Goal: Information Seeking & Learning: Learn about a topic

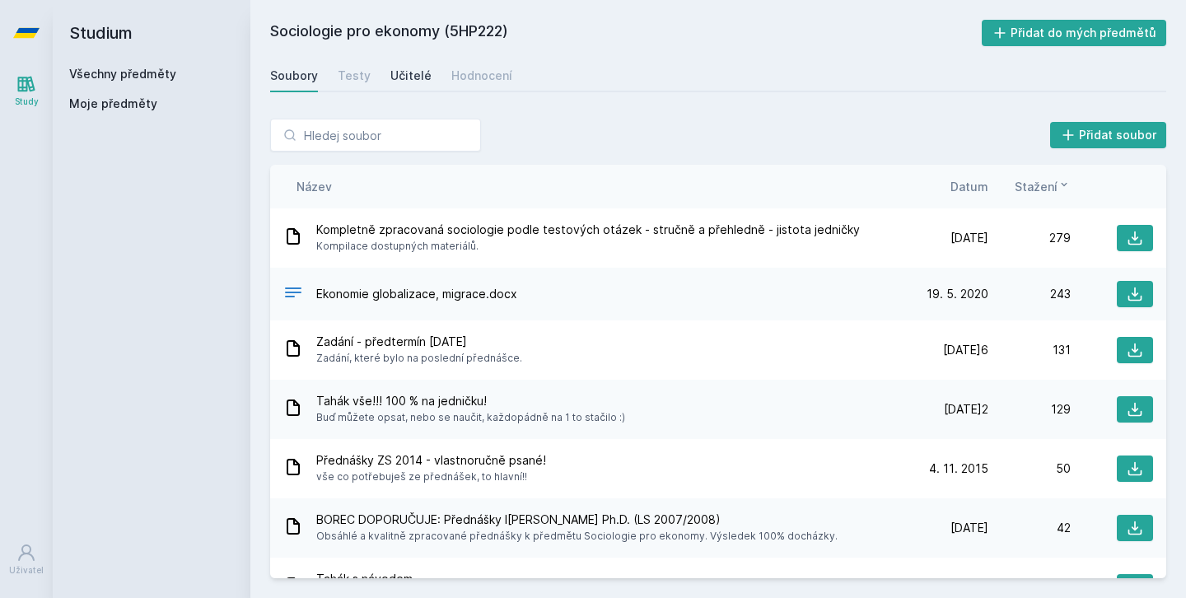
click at [413, 74] on div "Učitelé" at bounding box center [410, 76] width 41 height 16
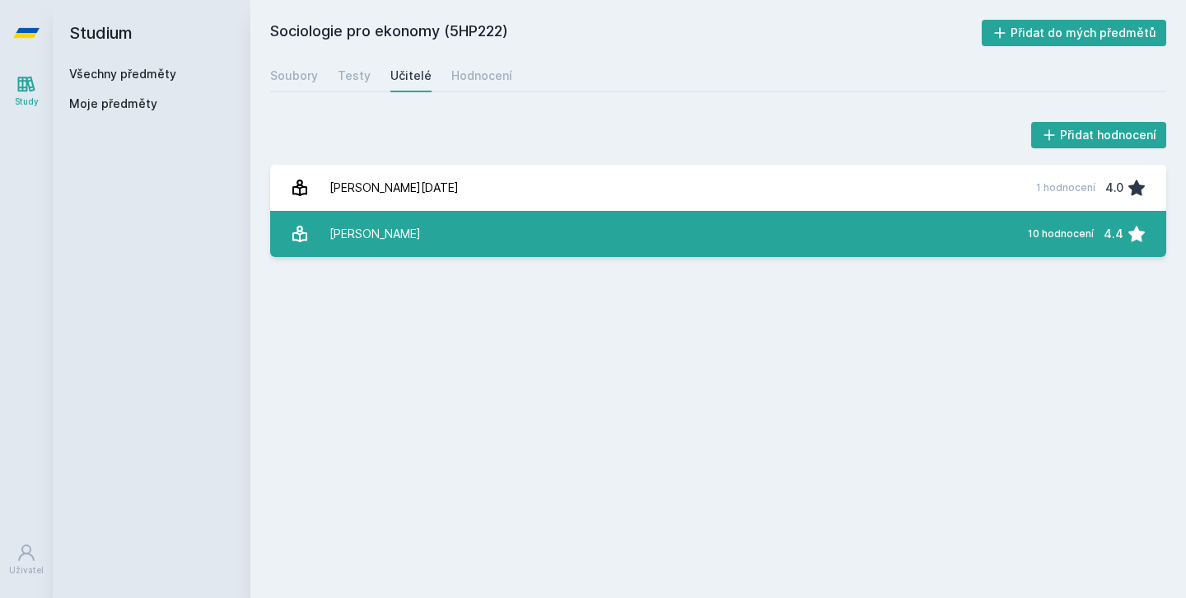
click at [795, 236] on link "[PERSON_NAME] 10 hodnocení 4.4" at bounding box center [718, 234] width 896 height 46
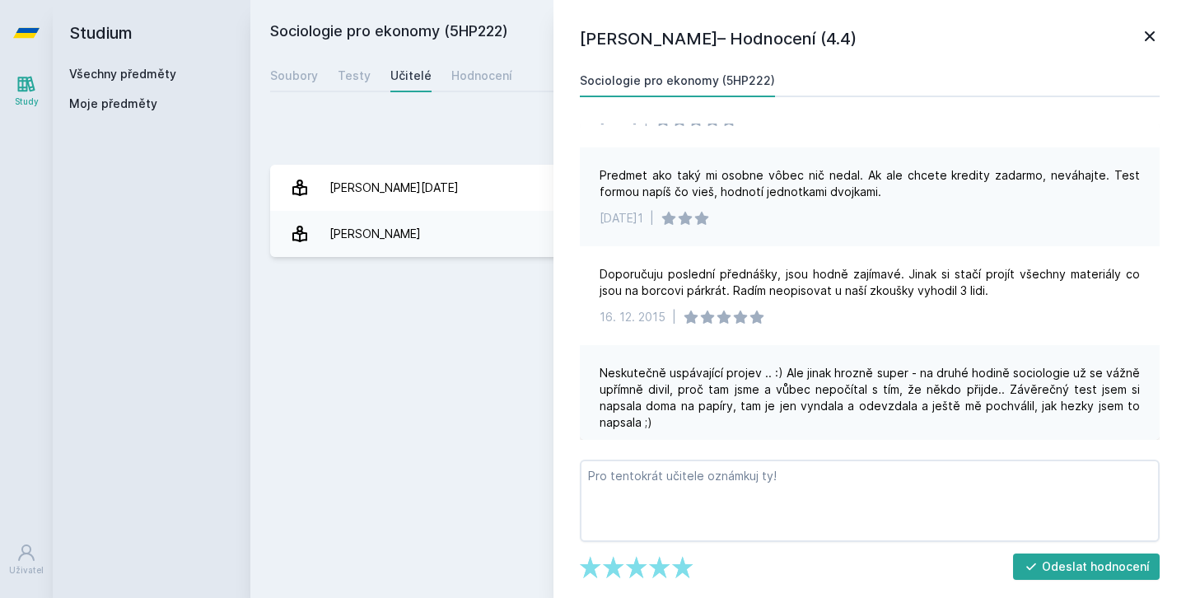
scroll to position [306, 0]
drag, startPoint x: 782, startPoint y: 259, endPoint x: 899, endPoint y: 257, distance: 116.1
click at [899, 265] on div "Doporučuju poslední přednášky, jsou hodně zajímavé. Jinak si stačí projít všech…" at bounding box center [870, 281] width 540 height 33
click at [916, 313] on div "Doporučuju poslední přednášky, jsou hodně zajímavé. Jinak si stačí projít všech…" at bounding box center [870, 294] width 580 height 99
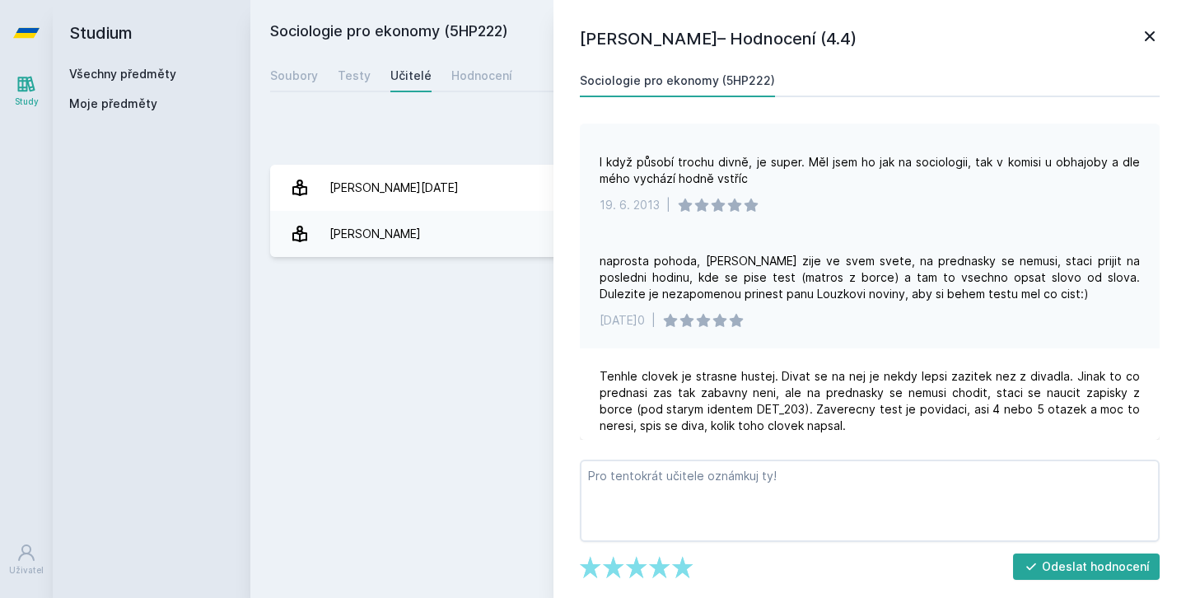
scroll to position [656, 0]
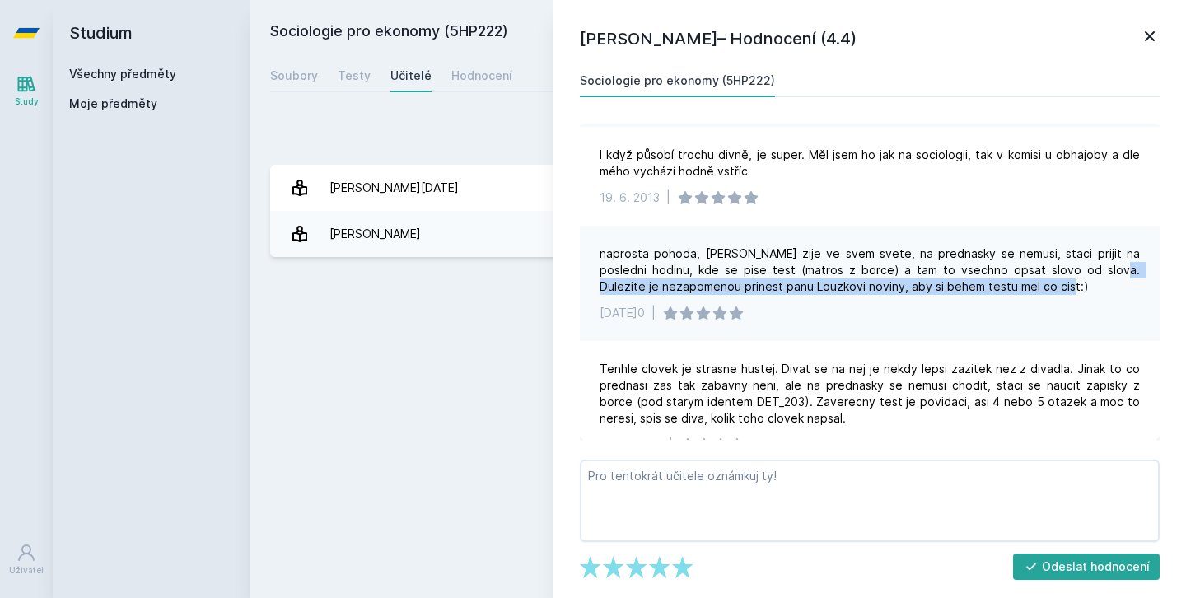
drag, startPoint x: 1073, startPoint y: 252, endPoint x: 1021, endPoint y: 271, distance: 55.2
click at [1021, 271] on div "naprosta pohoda, [PERSON_NAME] zije ve svem svete, na prednasky se nemusi, stac…" at bounding box center [870, 269] width 540 height 49
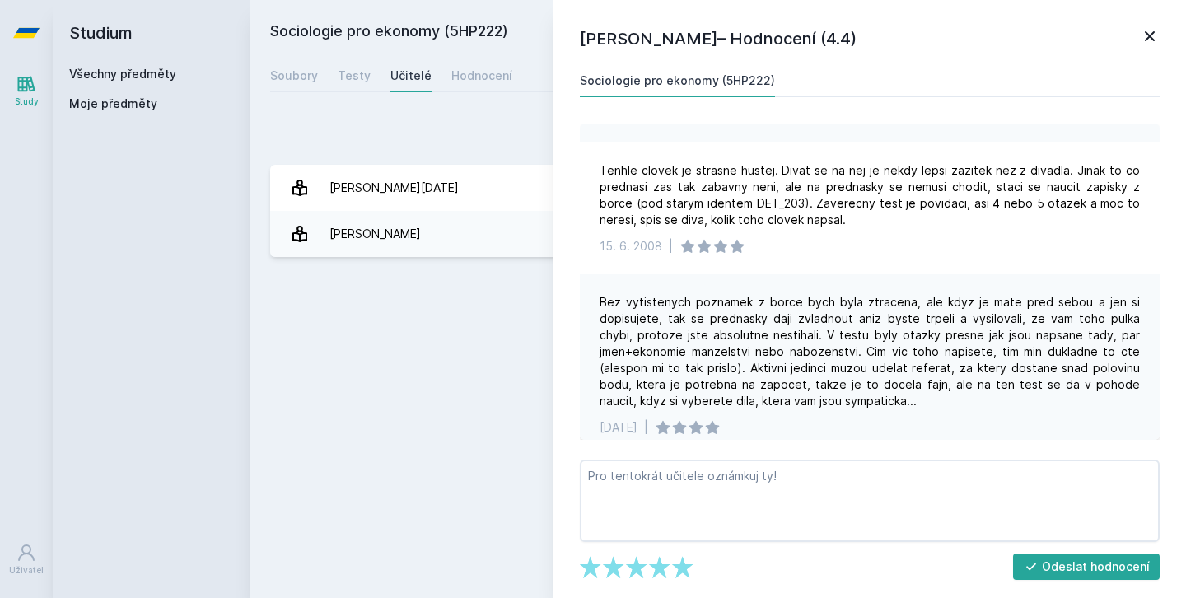
scroll to position [853, 0]
click at [1138, 21] on div "[PERSON_NAME] – Hodnocení (4.4) Sociologie pro ekonomy (5HP222) Na přednášce js…" at bounding box center [869, 299] width 633 height 598
click at [1139, 26] on h1 "[PERSON_NAME]– Hodnocení (4.4)" at bounding box center [860, 38] width 560 height 25
click at [1146, 31] on icon at bounding box center [1150, 36] width 10 height 10
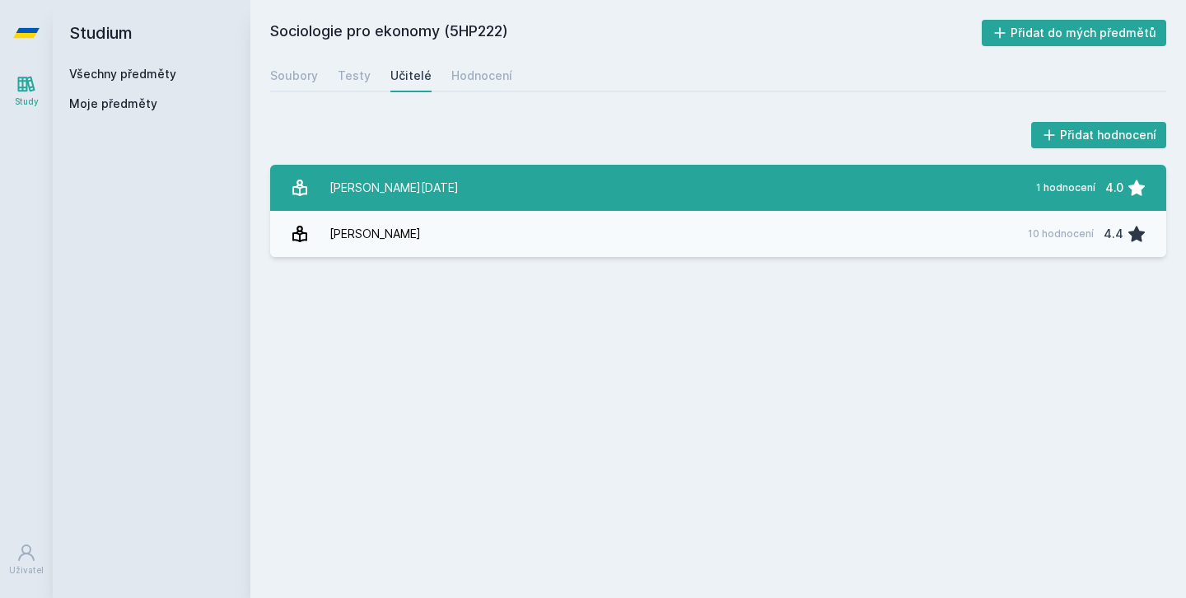
click at [867, 191] on link "[PERSON_NAME][DATE] 1 hodnocení 4.0" at bounding box center [718, 188] width 896 height 46
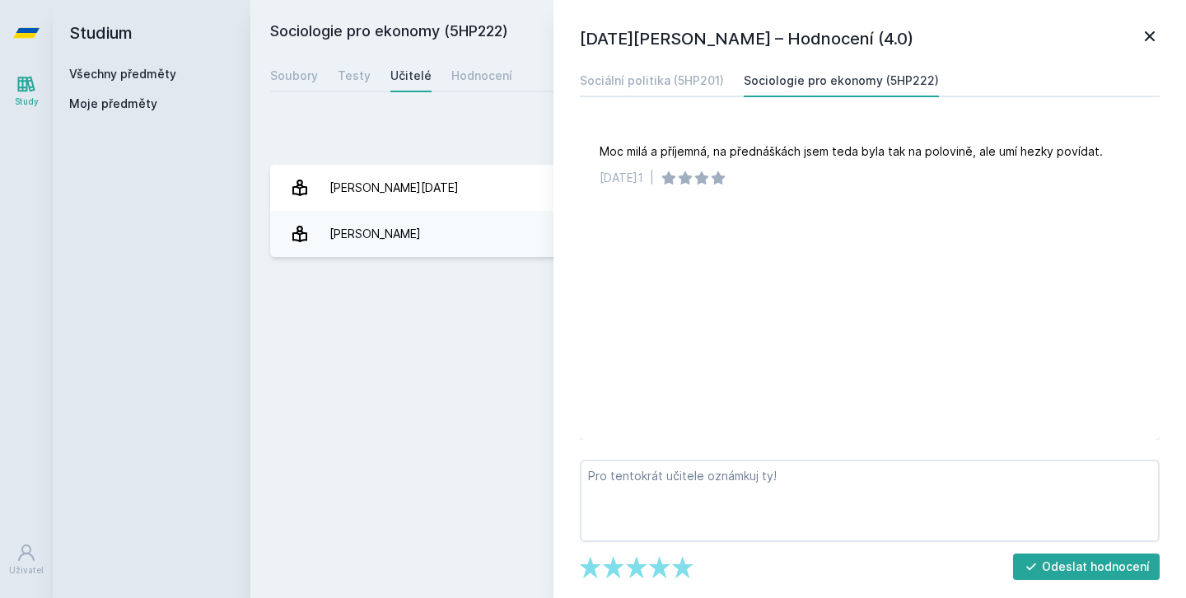
click at [1152, 33] on icon at bounding box center [1150, 36] width 10 height 10
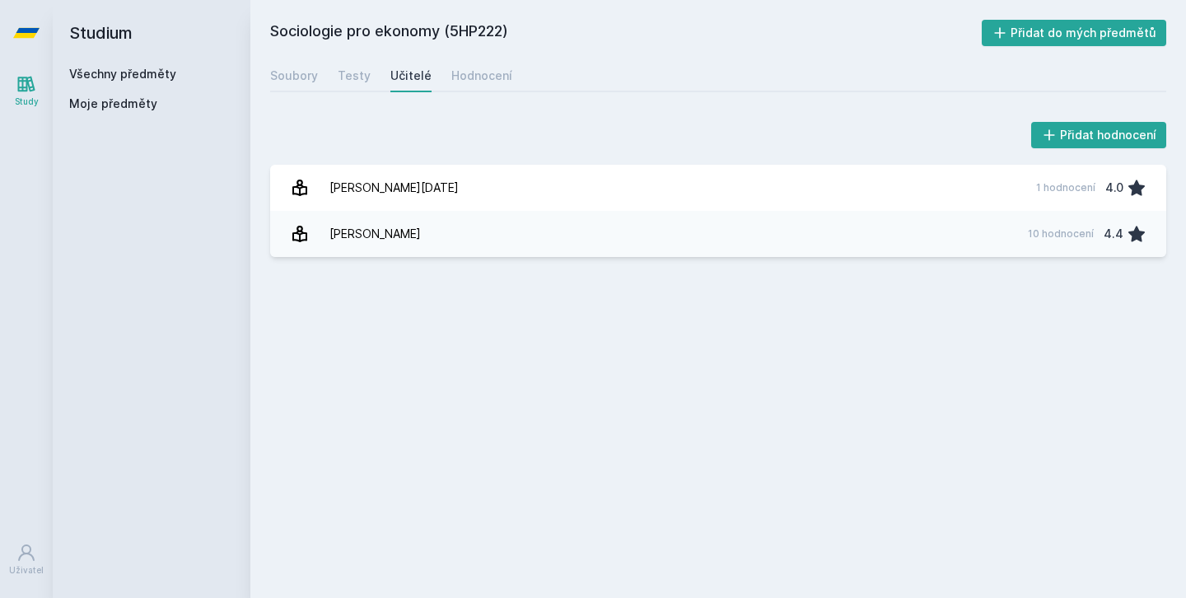
click at [19, 42] on icon at bounding box center [26, 33] width 26 height 66
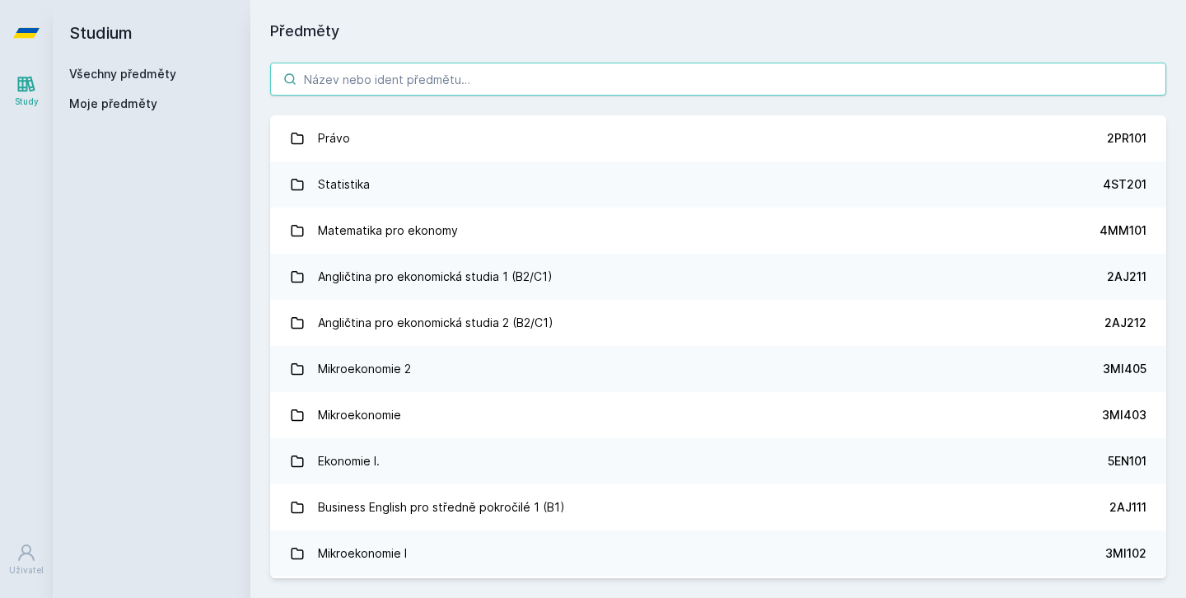
click at [343, 85] on input "search" at bounding box center [718, 79] width 896 height 33
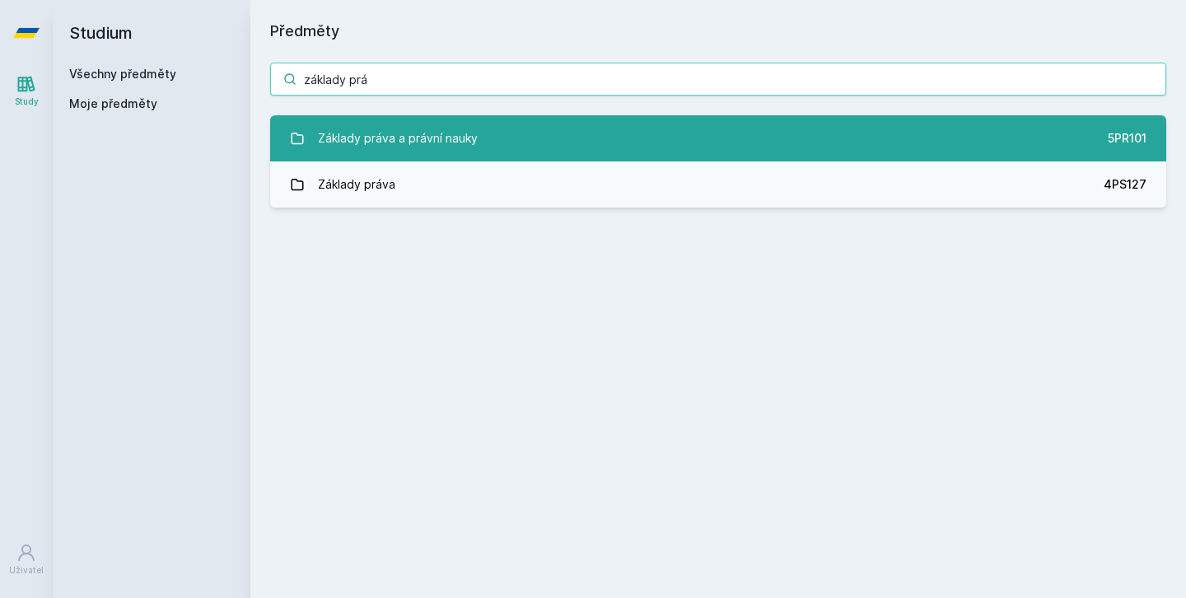
type input "základy prá"
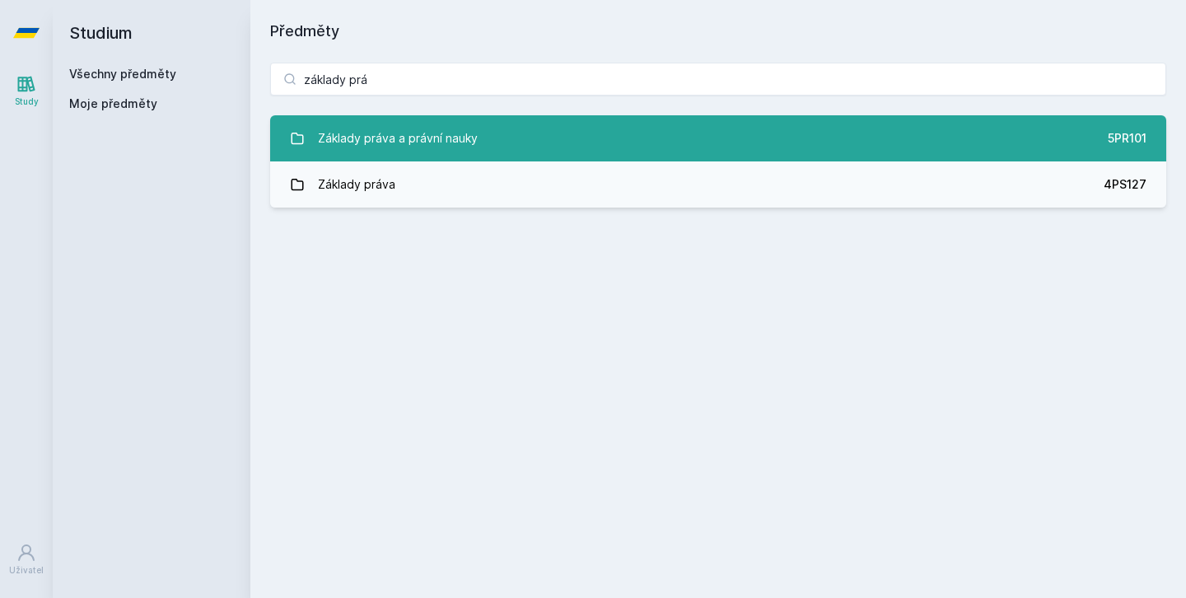
click at [437, 144] on div "Základy práva a právní nauky" at bounding box center [398, 138] width 160 height 33
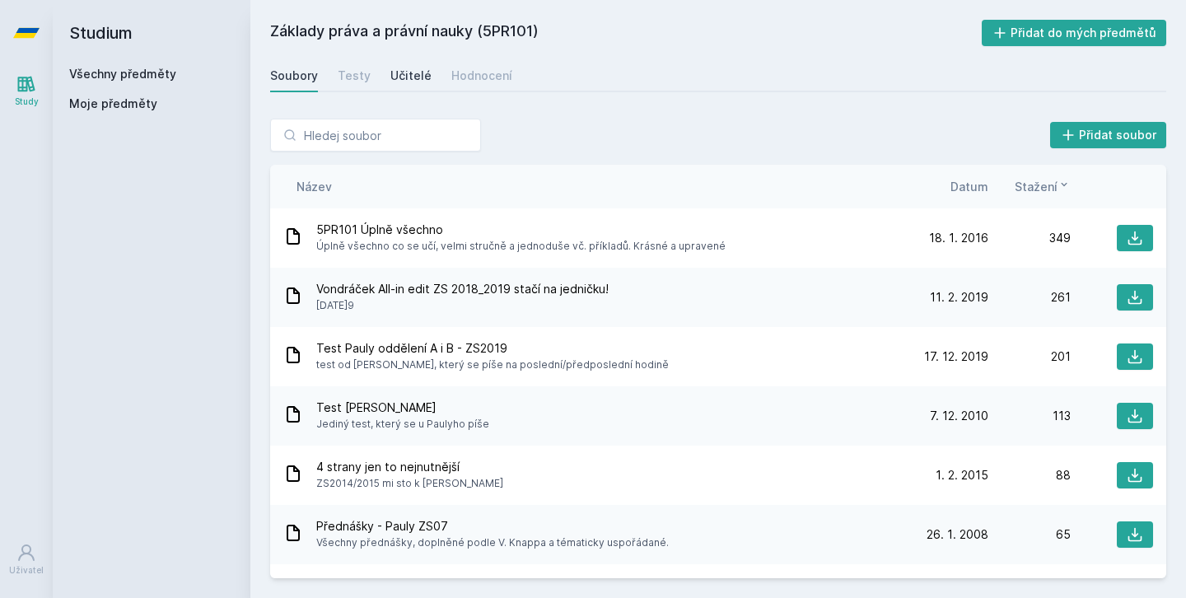
click at [409, 79] on div "Učitelé" at bounding box center [410, 76] width 41 height 16
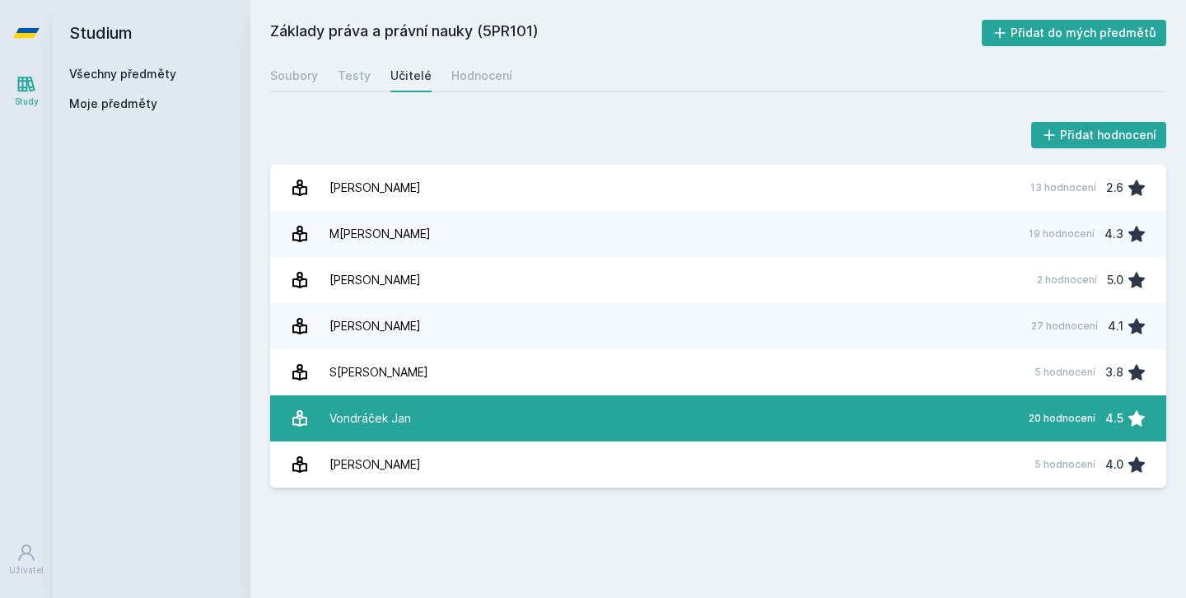
click at [733, 409] on link "V[PERSON_NAME][DATE]0 hodnocení 4.5" at bounding box center [718, 418] width 896 height 46
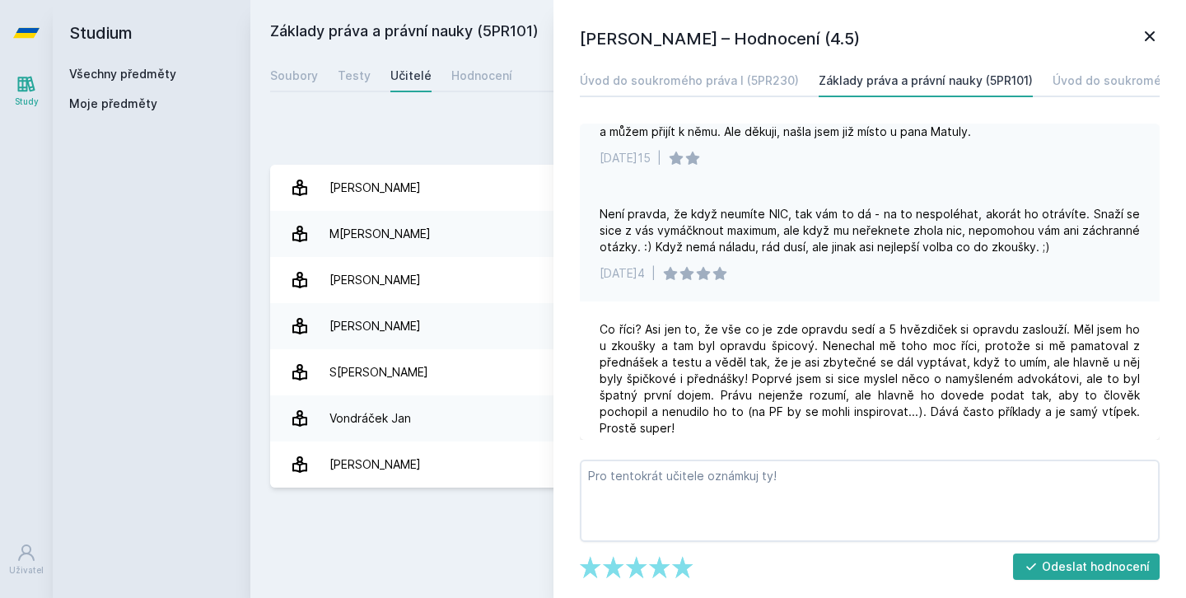
scroll to position [763, 0]
click at [1151, 34] on icon at bounding box center [1150, 36] width 20 height 20
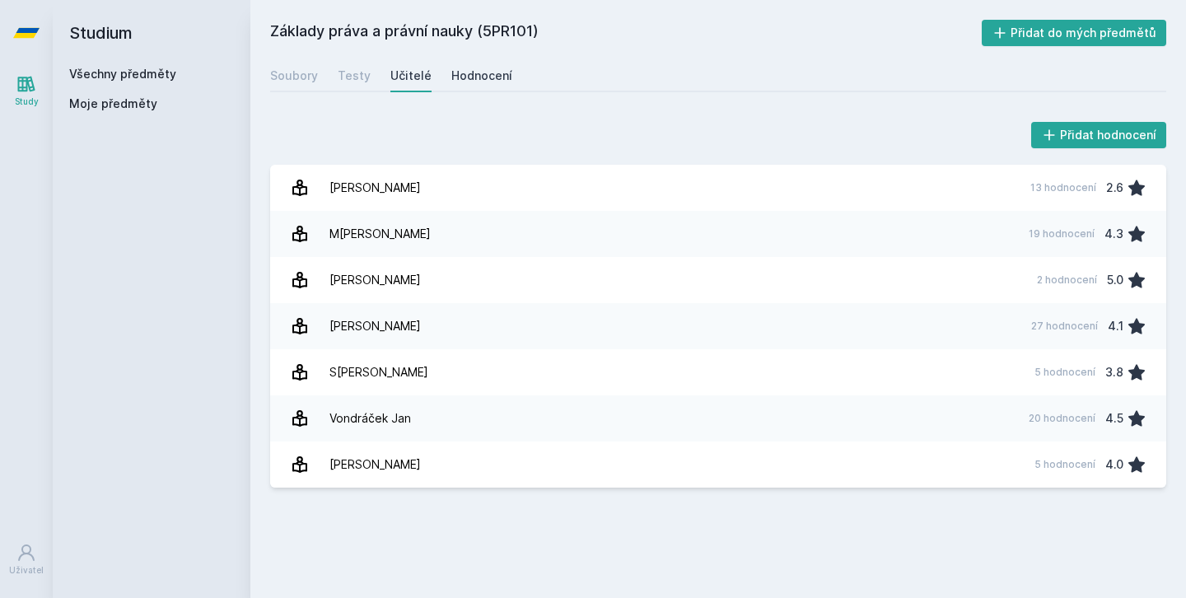
click at [479, 74] on div "Hodnocení" at bounding box center [481, 76] width 61 height 16
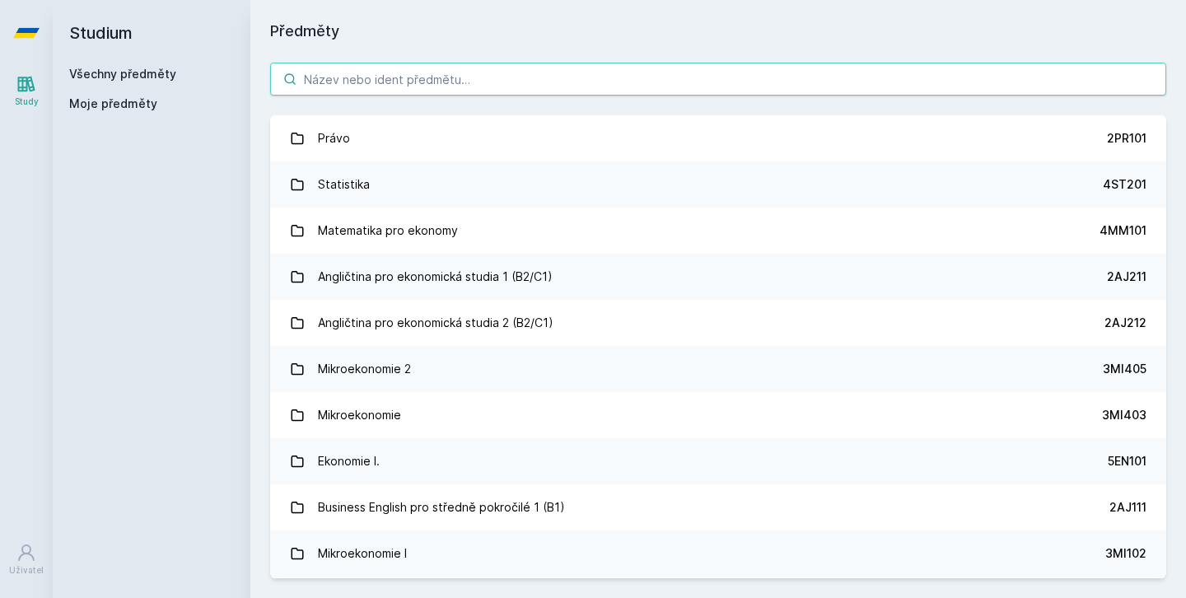
click at [402, 71] on input "search" at bounding box center [718, 79] width 896 height 33
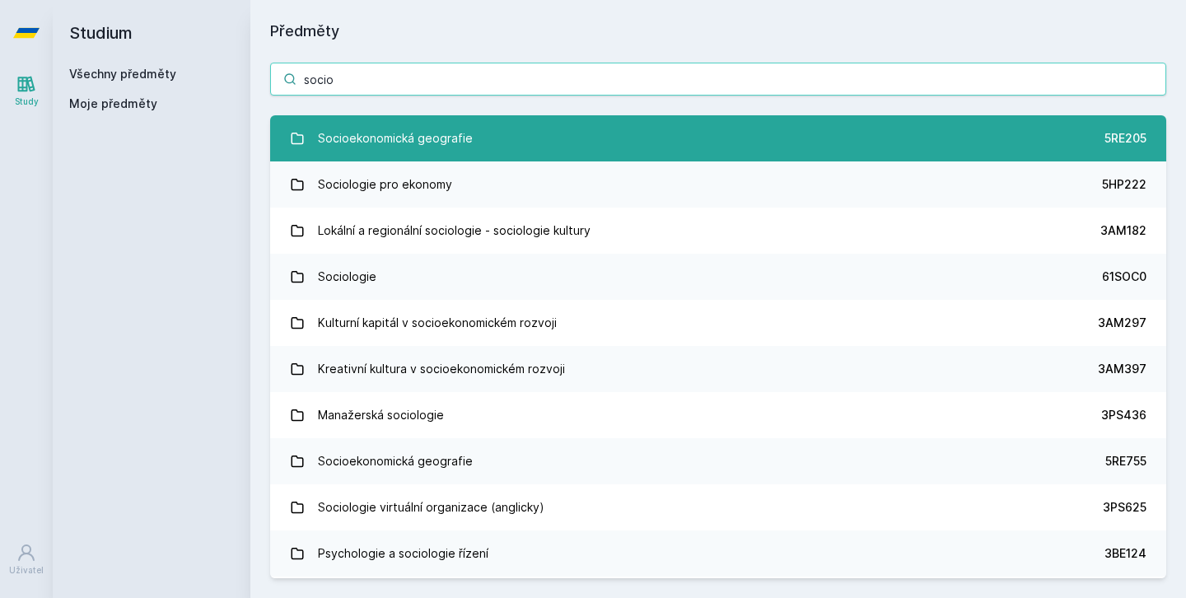
type input "socio"
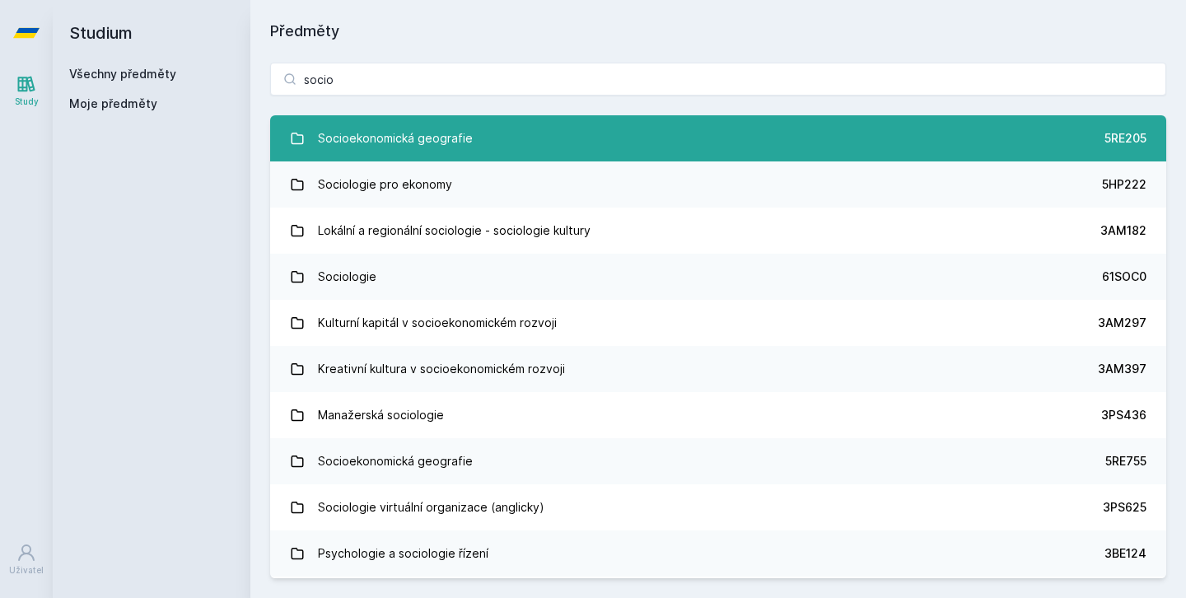
click at [343, 153] on div "Socioekonomická geografie" at bounding box center [395, 138] width 155 height 33
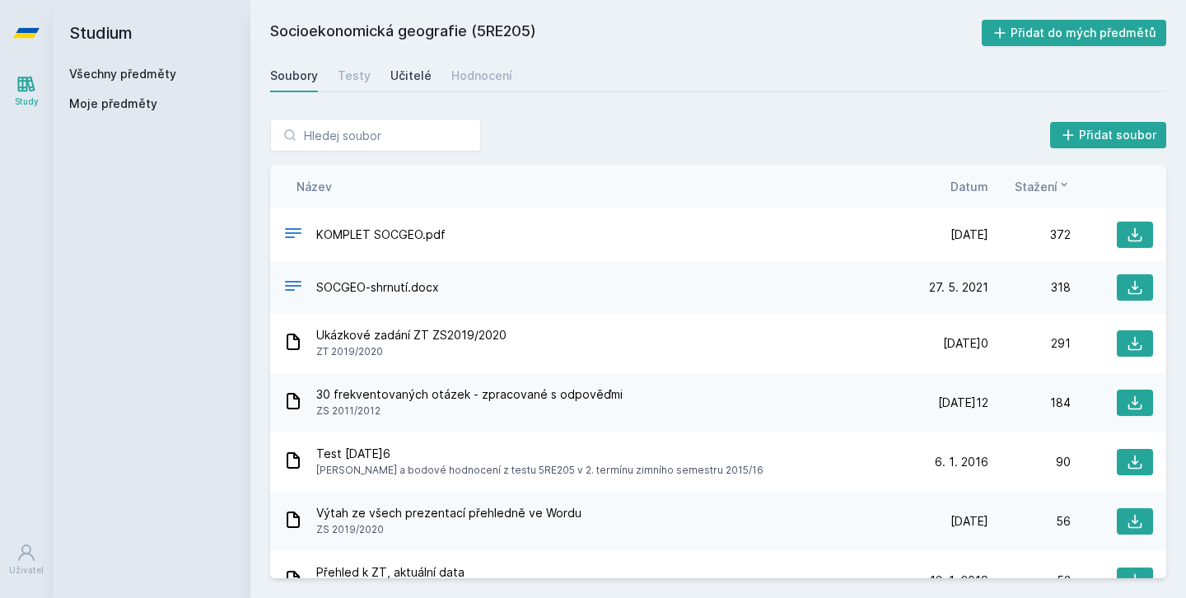
click at [397, 84] on link "Učitelé" at bounding box center [410, 75] width 41 height 33
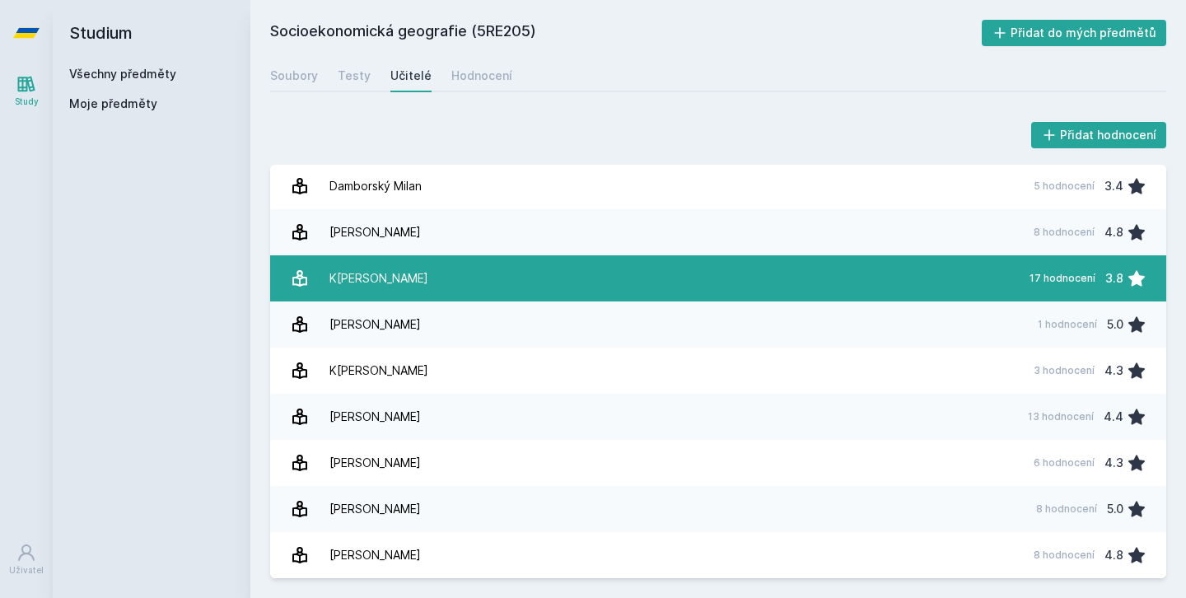
scroll to position [2, 0]
click at [442, 274] on link "Kouřilová Jana 17 hodnocení 3.8" at bounding box center [718, 278] width 896 height 46
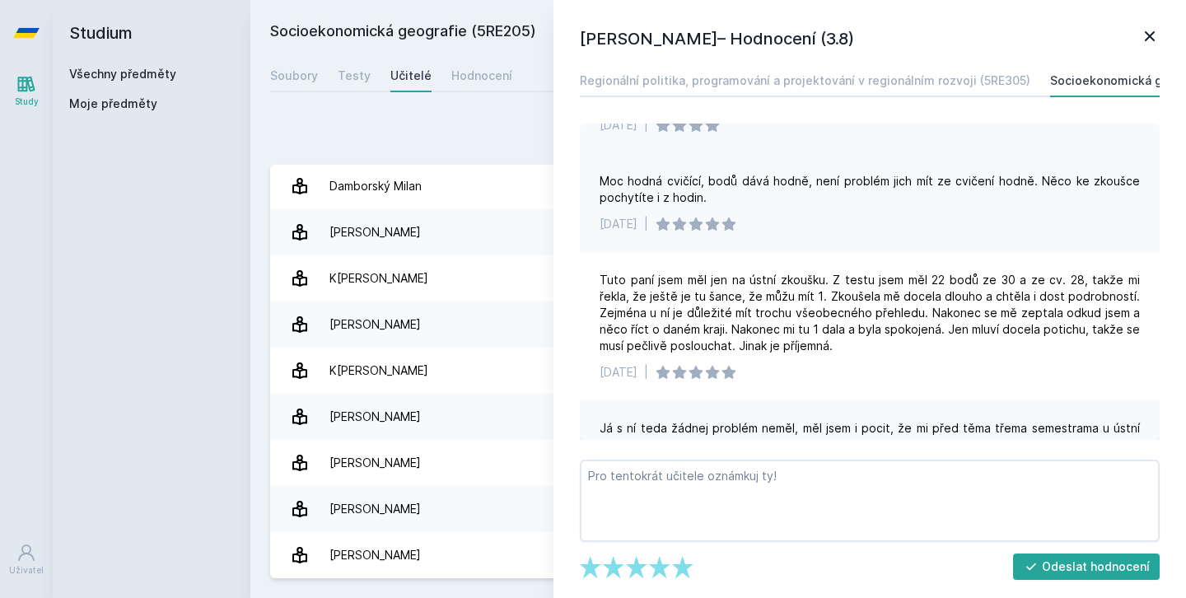
scroll to position [437, 0]
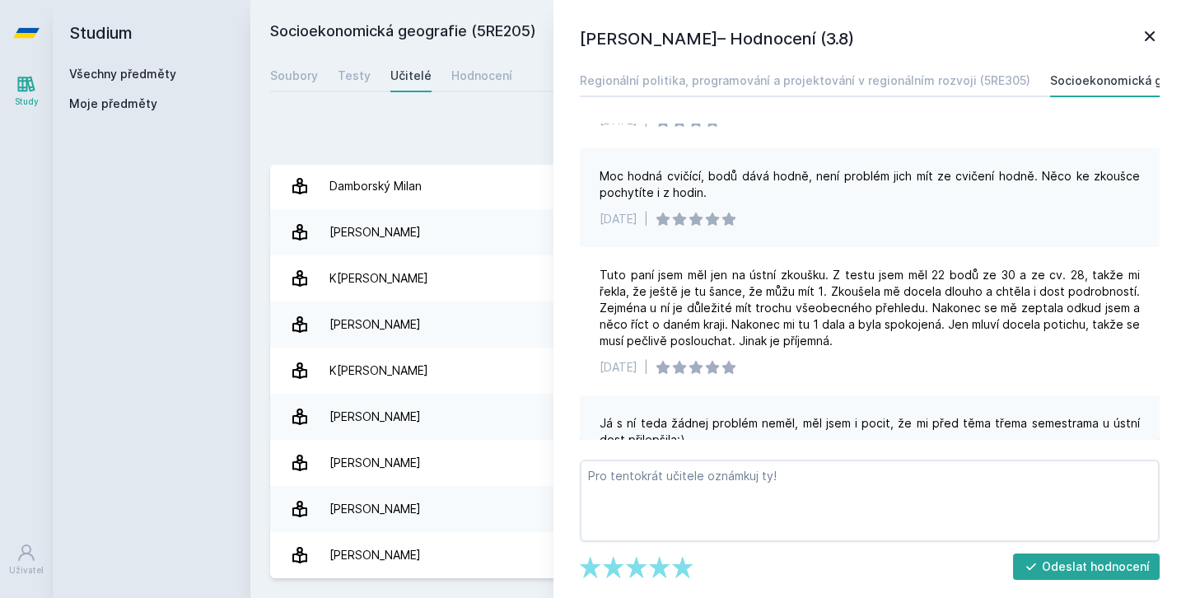
click at [1155, 39] on icon at bounding box center [1150, 36] width 20 height 20
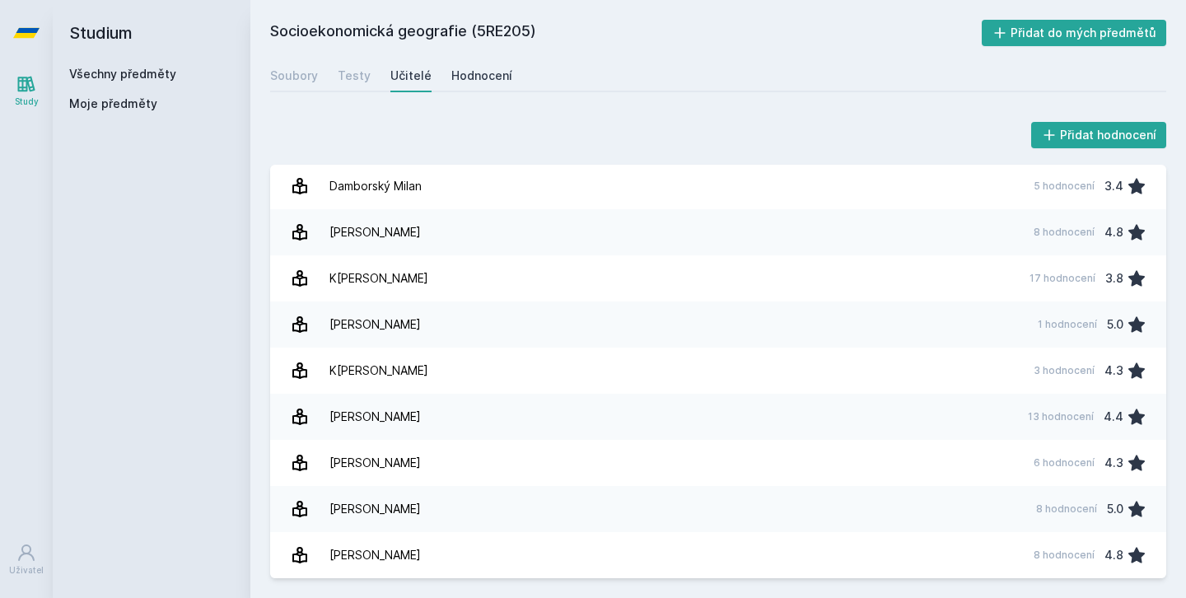
click at [479, 68] on div "Hodnocení" at bounding box center [481, 76] width 61 height 16
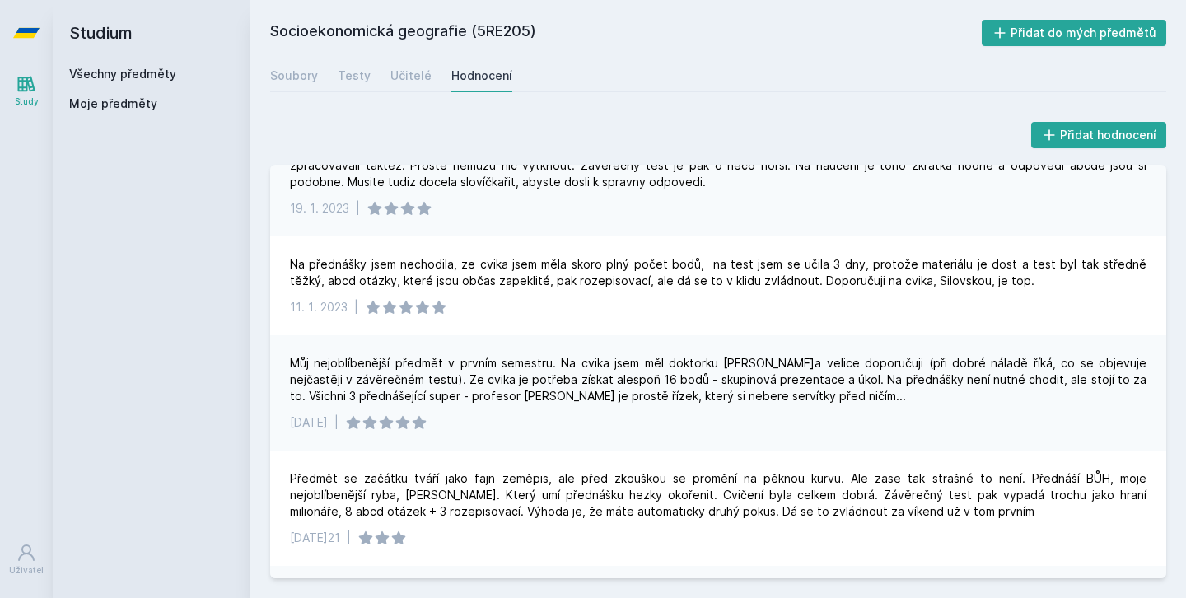
scroll to position [207, 0]
